Goal: Task Accomplishment & Management: Manage account settings

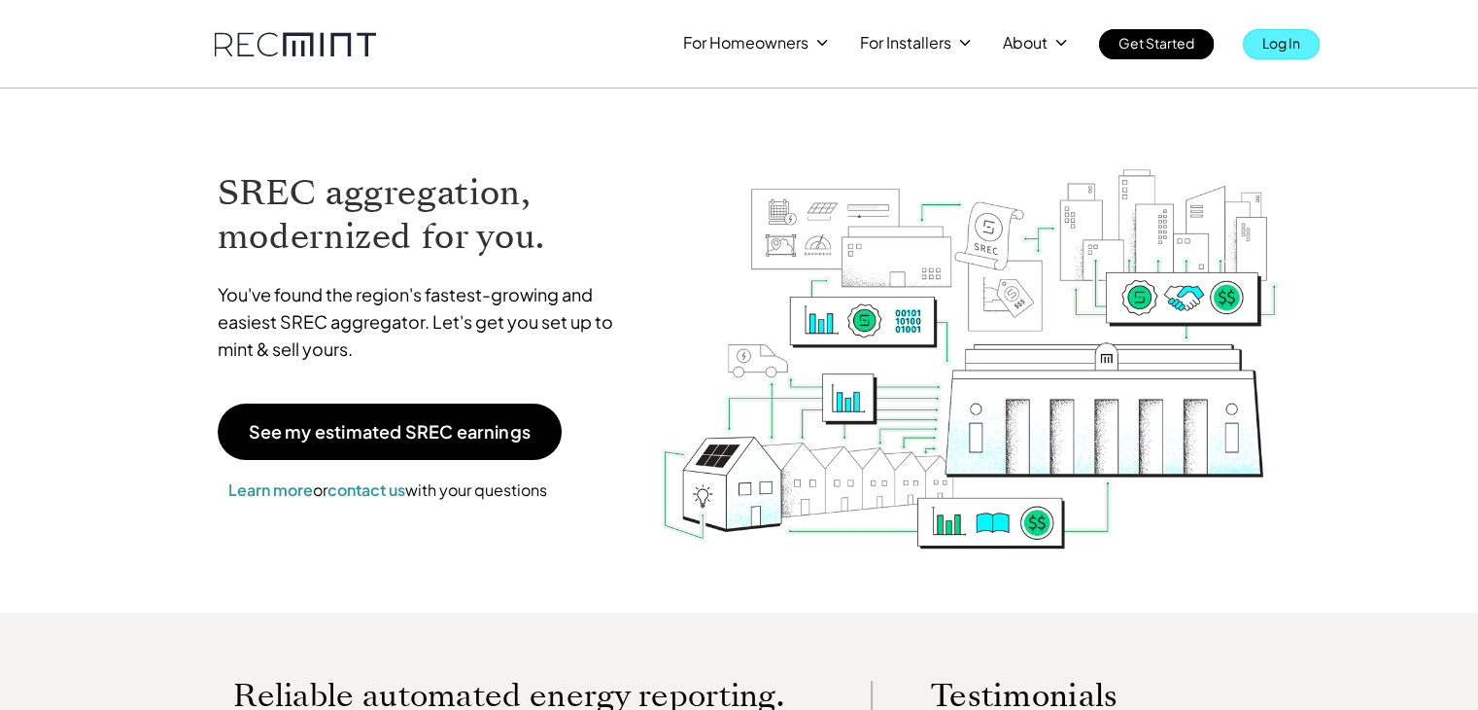
click at [1301, 44] on p "Log In" at bounding box center [1282, 42] width 38 height 27
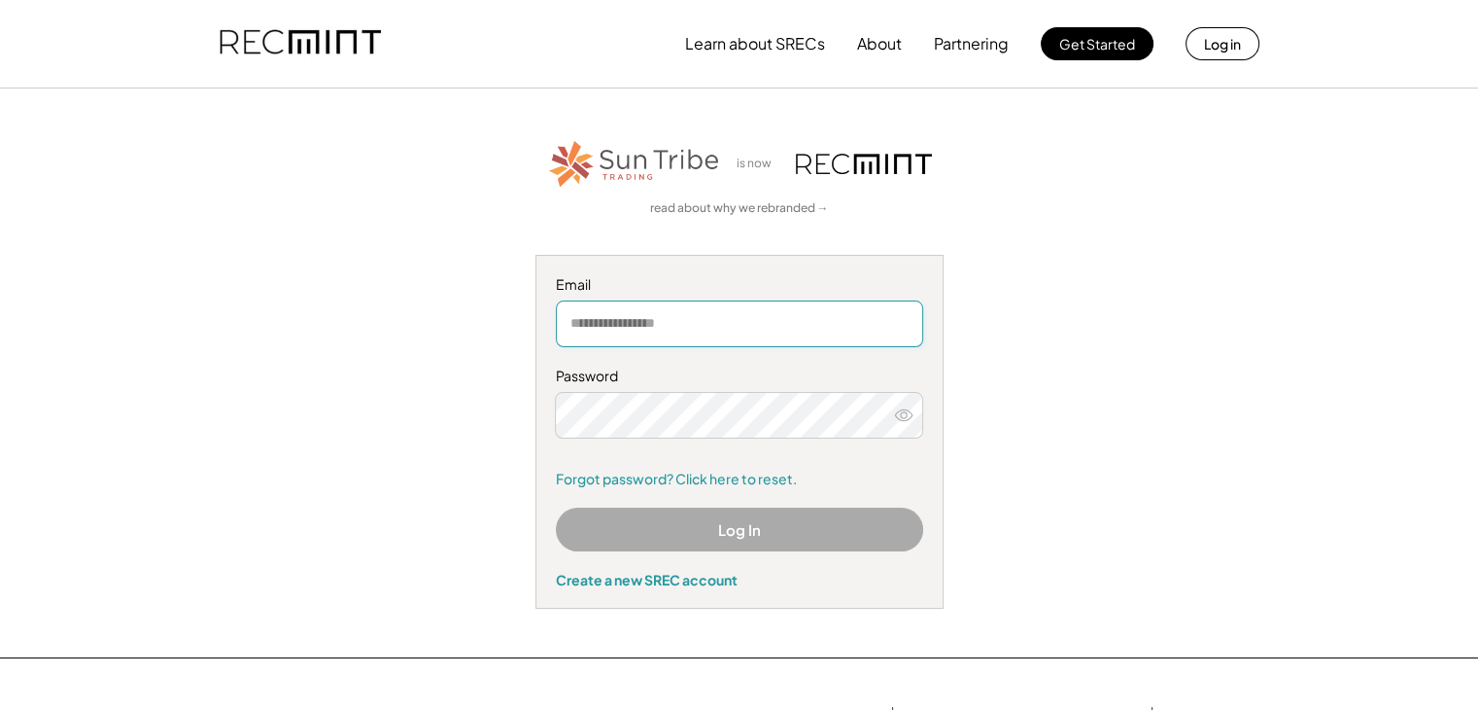
click at [735, 326] on input "email" at bounding box center [739, 323] width 367 height 47
type input "**********"
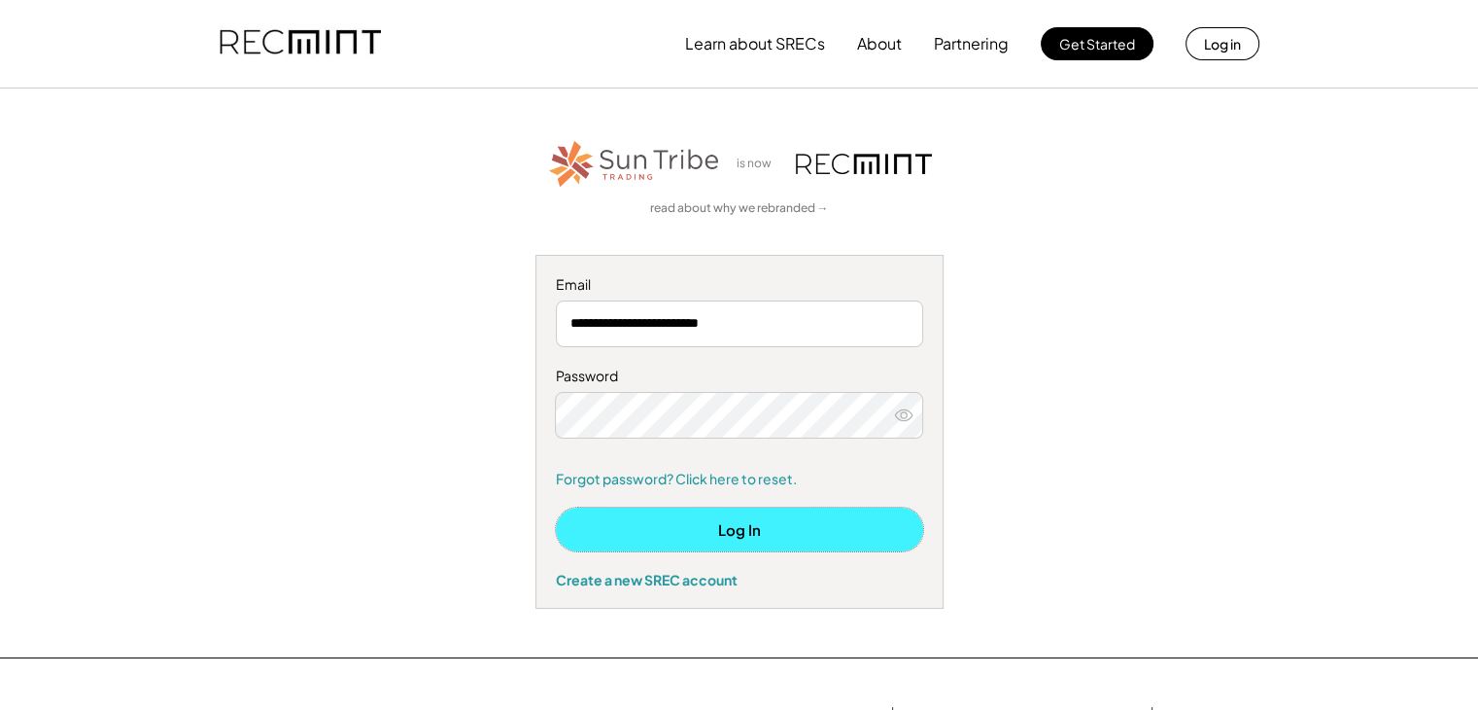
click at [733, 528] on button "Log In" at bounding box center [739, 529] width 367 height 44
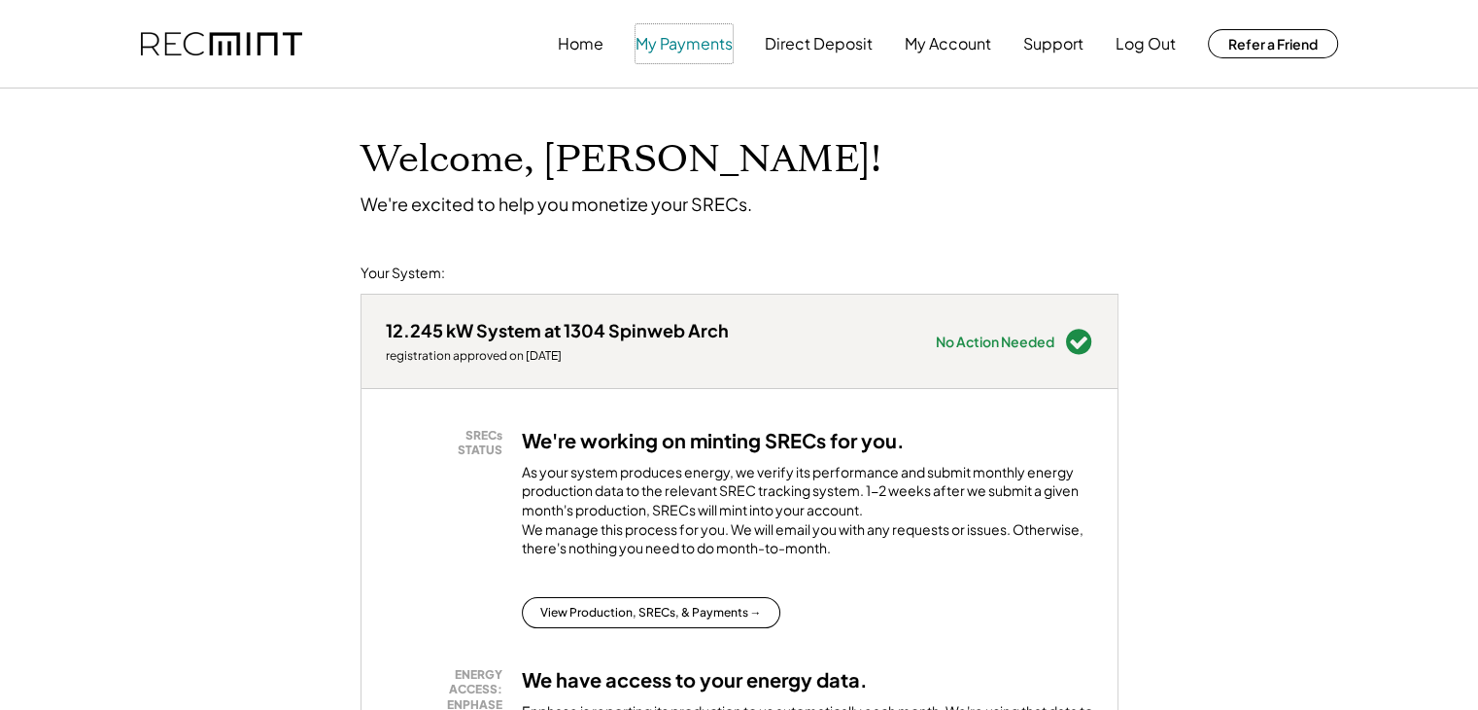
click at [665, 42] on button "My Payments" at bounding box center [684, 43] width 97 height 39
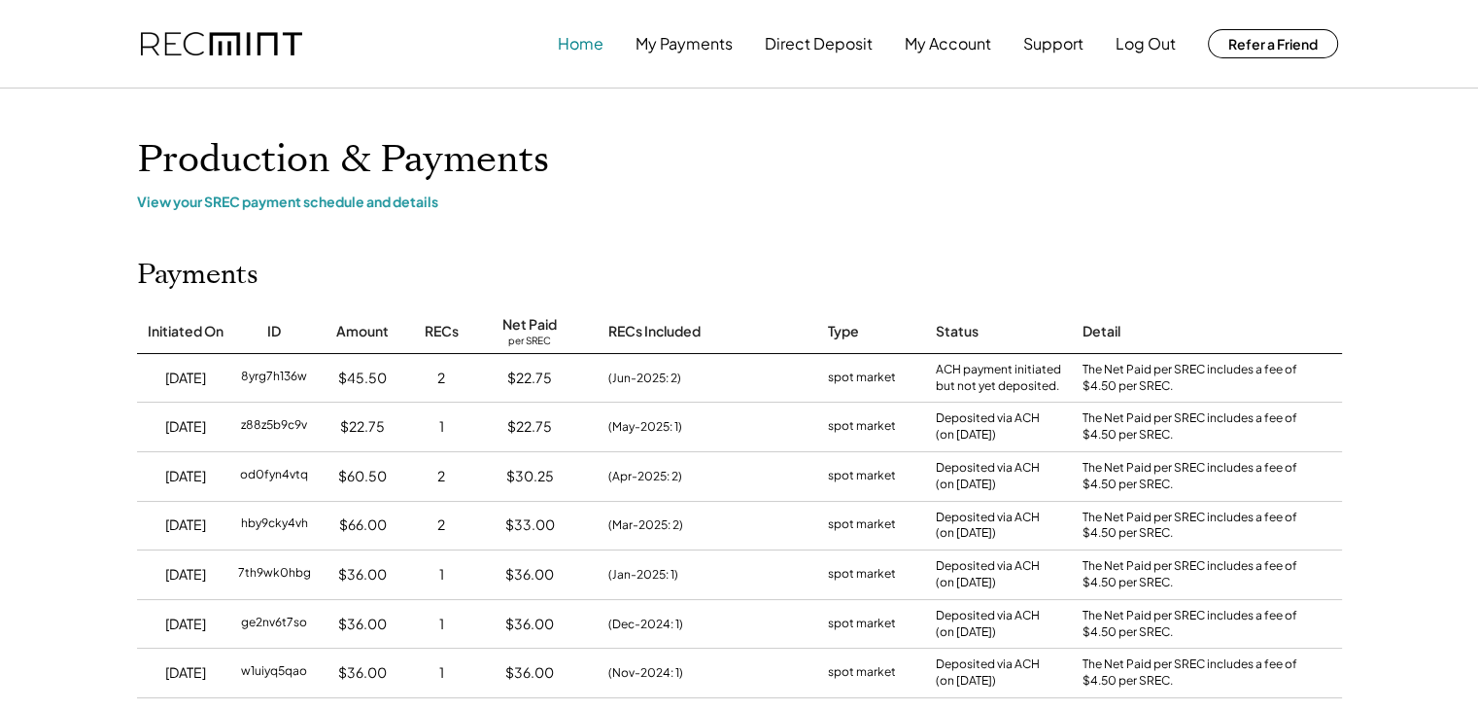
click at [588, 44] on button "Home" at bounding box center [581, 43] width 46 height 39
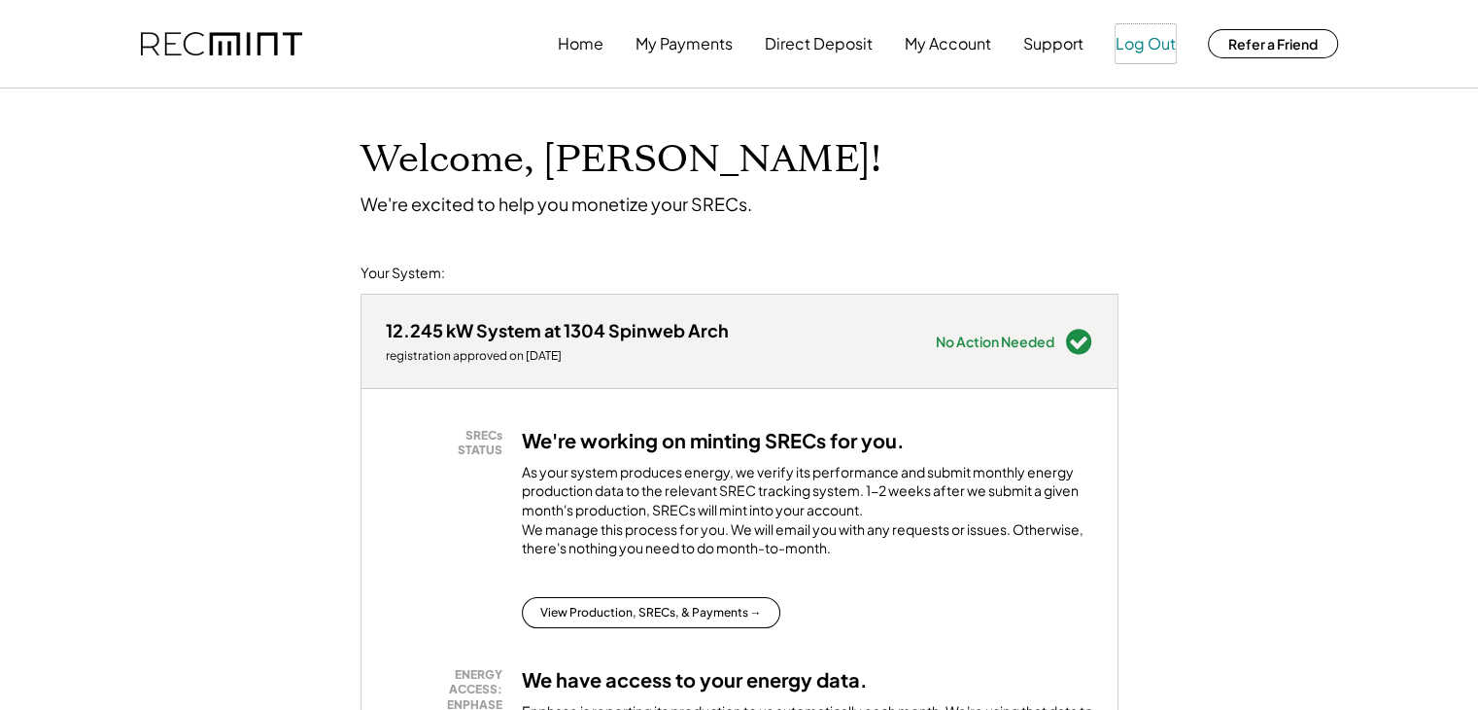
click at [1147, 45] on button "Log Out" at bounding box center [1146, 43] width 60 height 39
